Goal: Contribute content

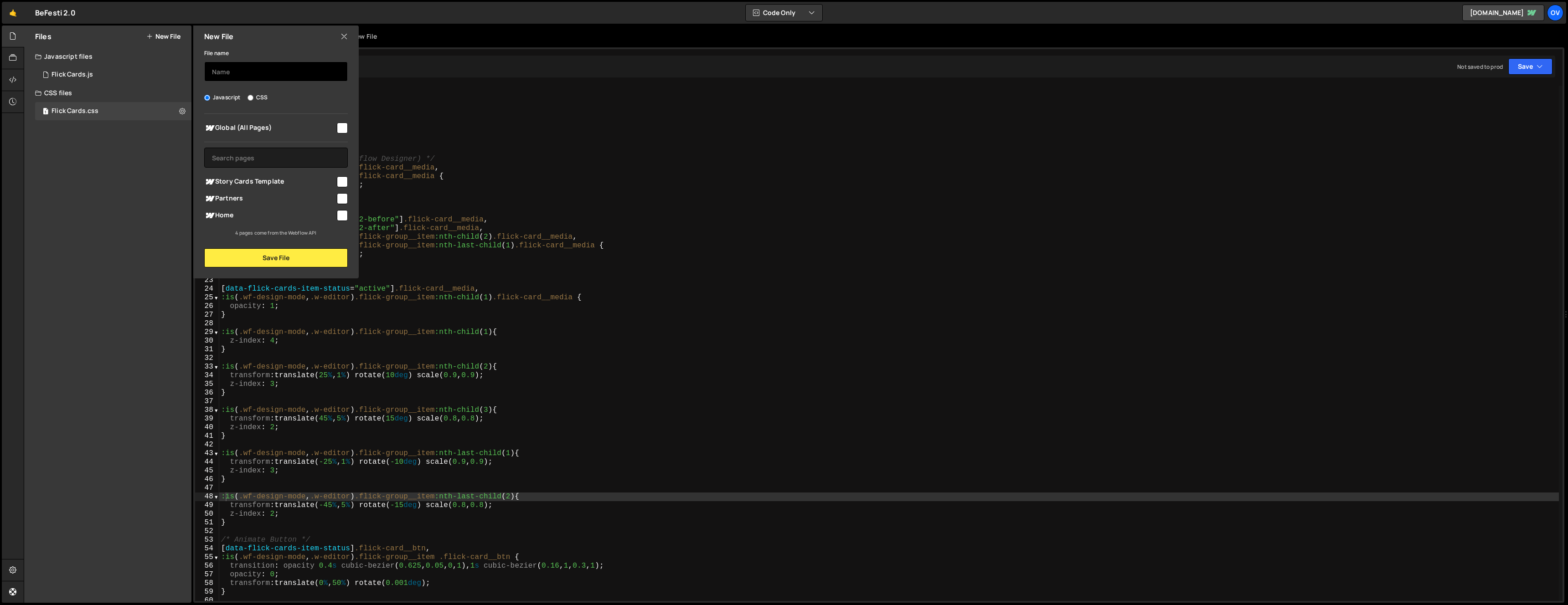
click at [248, 61] on input "text" at bounding box center [276, 71] width 144 height 20
type input "Slider"
click at [270, 223] on div "Home" at bounding box center [276, 215] width 144 height 17
drag, startPoint x: 280, startPoint y: 213, endPoint x: 295, endPoint y: 233, distance: 25.0
click at [281, 213] on span "Home" at bounding box center [270, 215] width 131 height 11
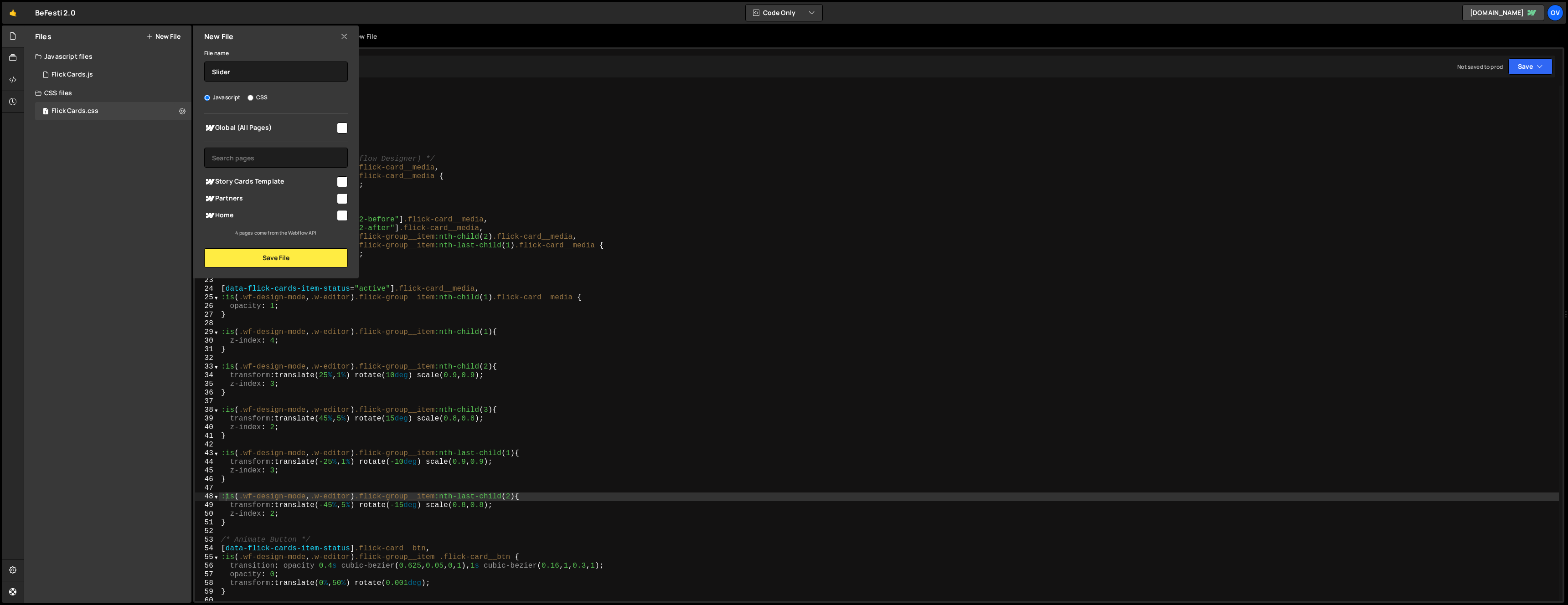
checkbox input "true"
drag, startPoint x: 299, startPoint y: 241, endPoint x: 300, endPoint y: 246, distance: 5.1
click at [299, 242] on div "File name Slider Javascript CSS Global (All Pages)" at bounding box center [276, 158] width 166 height 220
click at [298, 256] on button "Save File" at bounding box center [276, 257] width 144 height 19
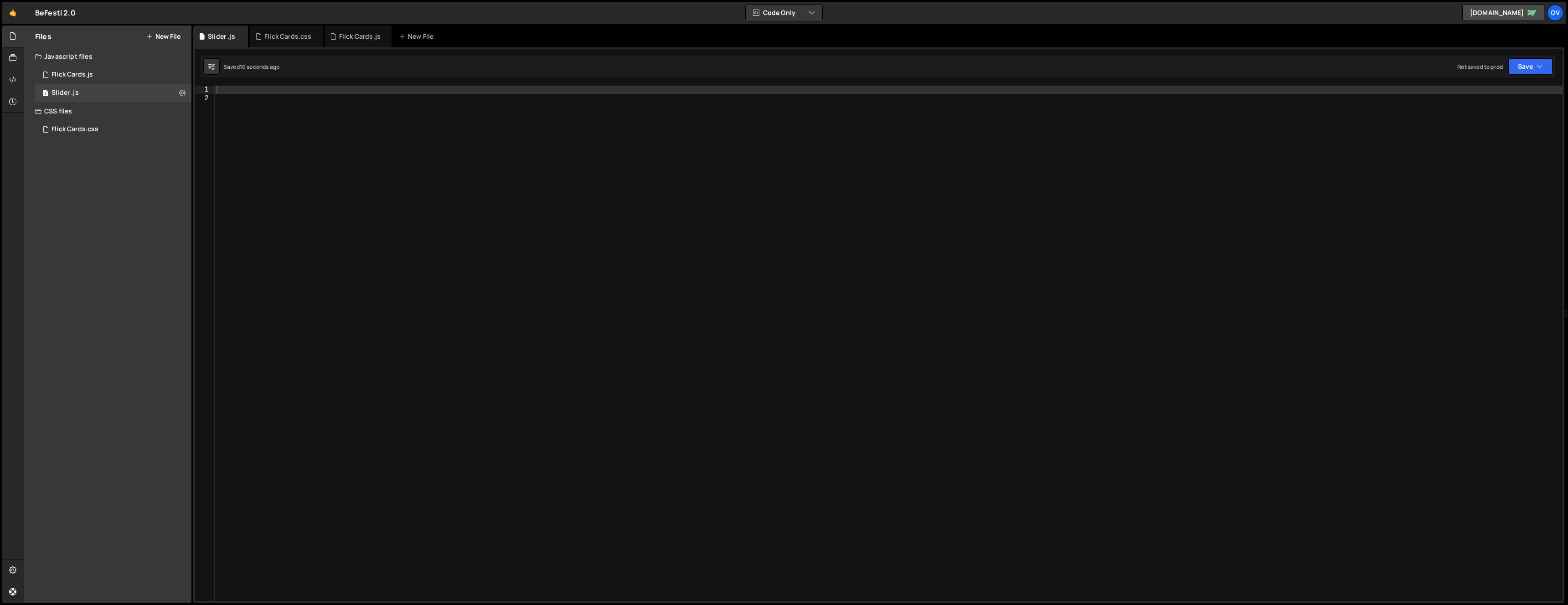
click at [422, 111] on div at bounding box center [889, 352] width 1348 height 533
paste textarea "});"
type textarea "});"
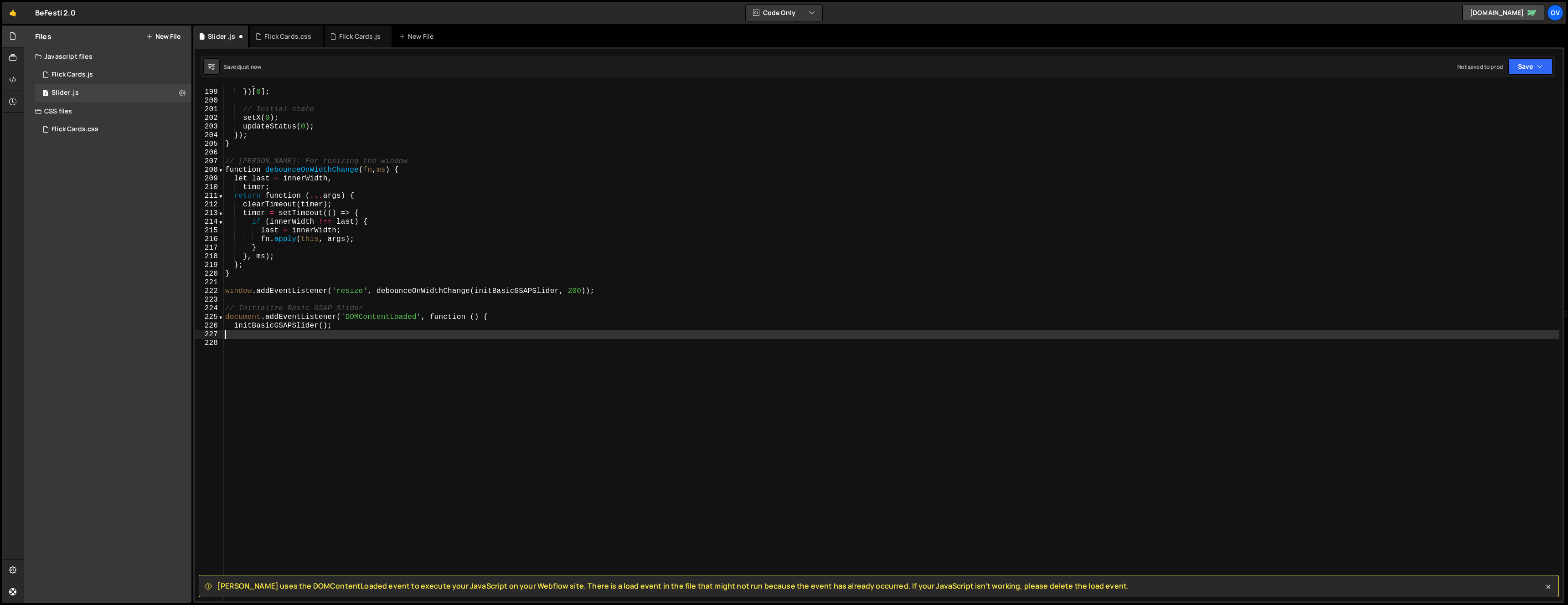
scroll to position [1704, 0]
type textarea "document.addEventListener('DOMContentLoaded', function () {"
type textarea "// Initialize Basic GSAP Slider"
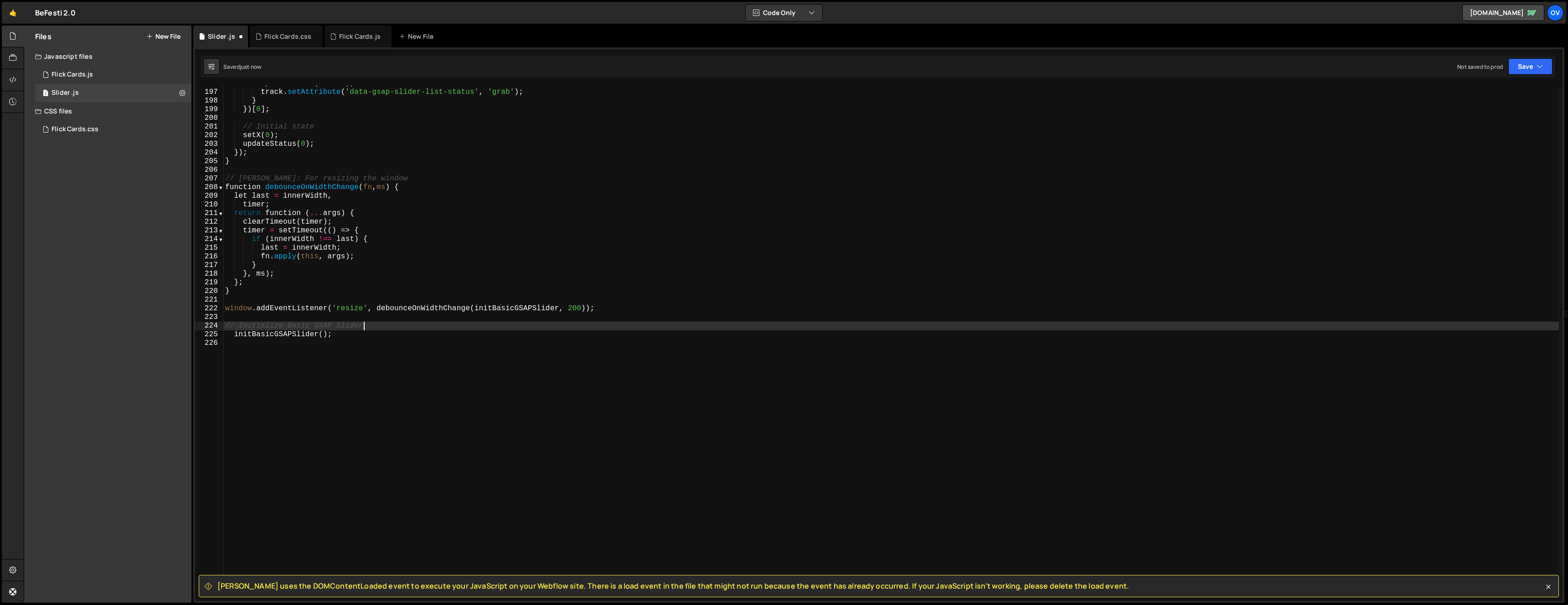
scroll to position [1695, 0]
